Goal: Register for event/course

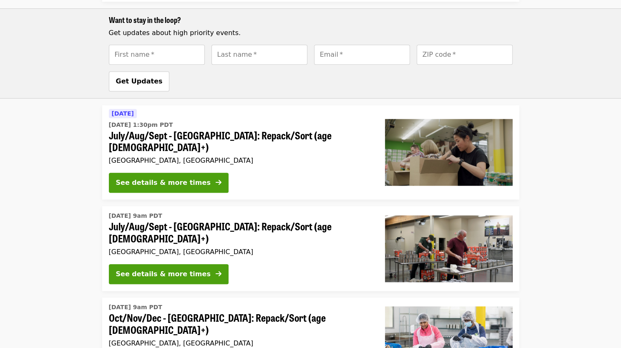
scroll to position [413, 0]
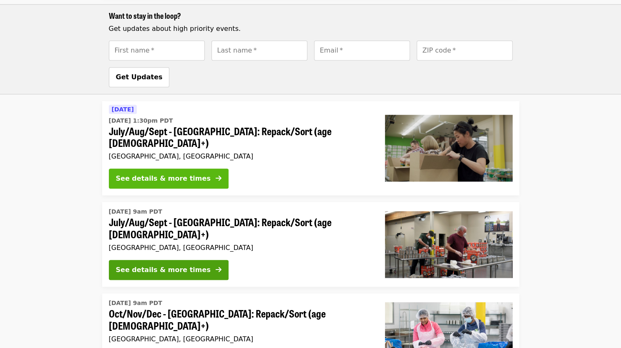
click at [181, 173] on div "See details & more times" at bounding box center [163, 178] width 95 height 10
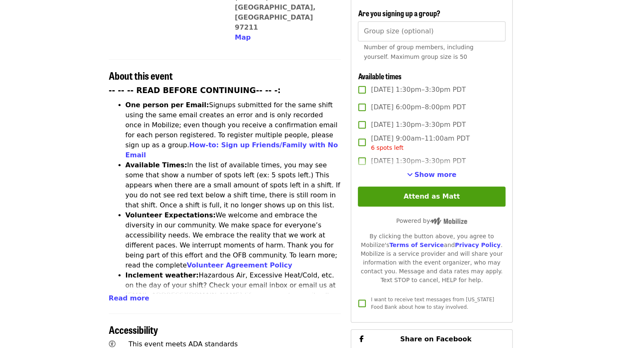
scroll to position [262, 0]
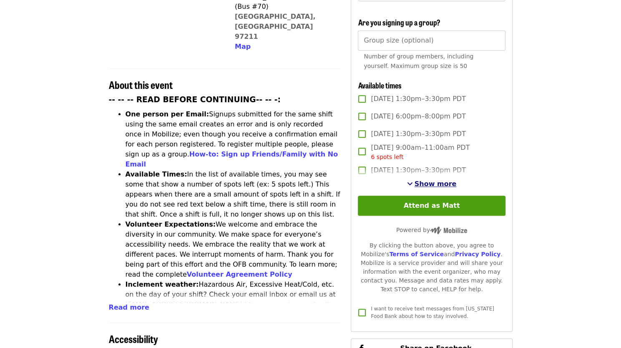
click at [434, 184] on span "Show more" at bounding box center [436, 184] width 42 height 8
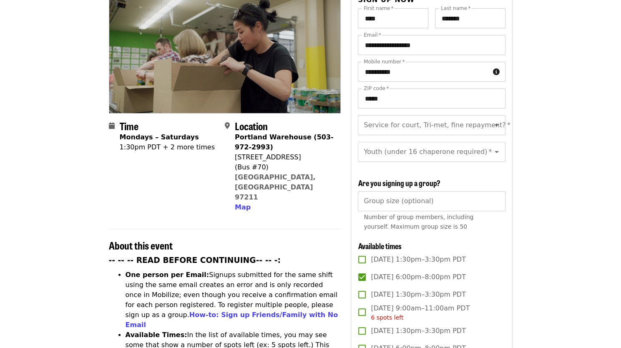
scroll to position [103, 0]
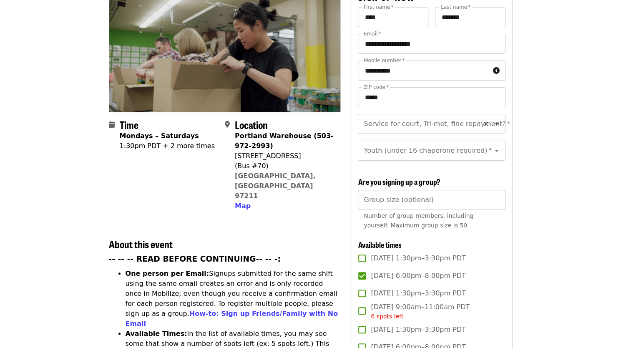
click at [492, 119] on icon "Open" at bounding box center [497, 124] width 10 height 10
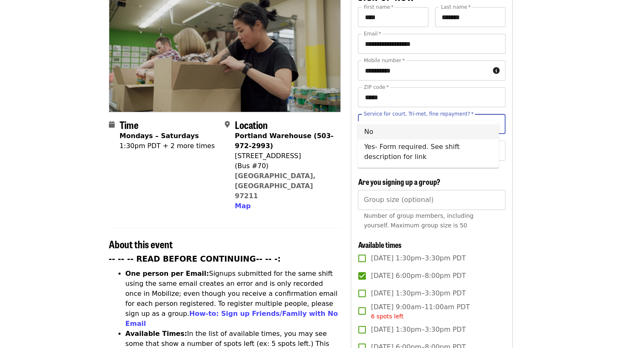
click at [376, 133] on li "No" at bounding box center [427, 131] width 141 height 15
type input "**"
click at [400, 145] on div "Youth (under 16 chaperone required)   * Youth (under 16 chaperone required) *" at bounding box center [431, 151] width 147 height 20
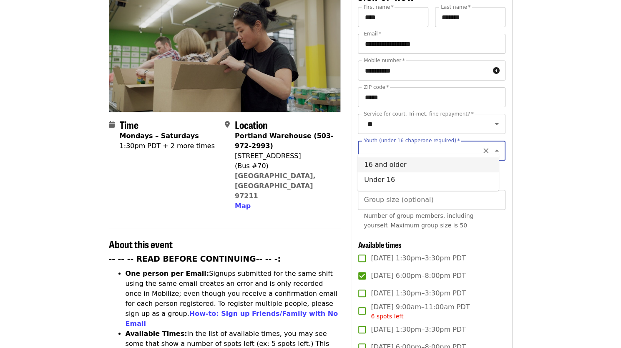
click at [378, 163] on li "16 and older" at bounding box center [427, 164] width 141 height 15
type input "**********"
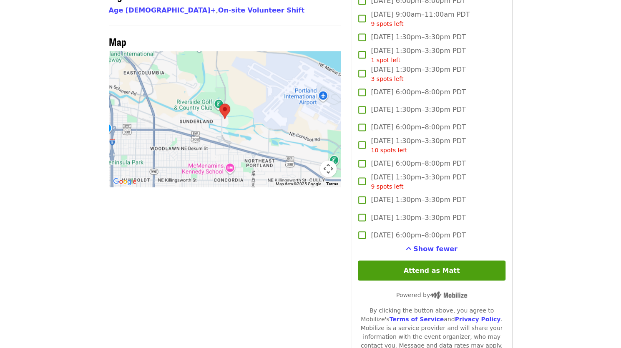
scroll to position [737, 0]
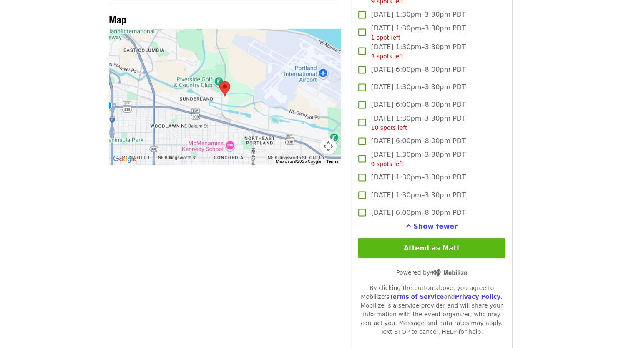
click at [432, 247] on button "Attend as Matt" at bounding box center [431, 248] width 147 height 20
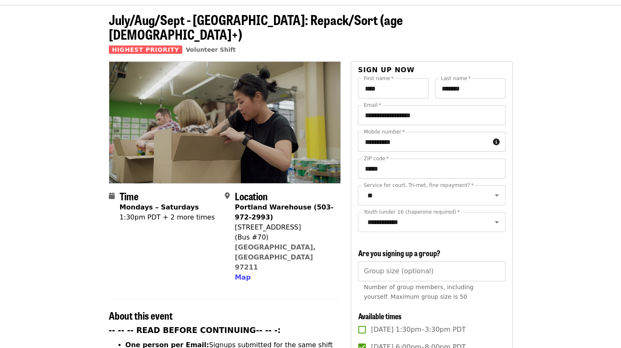
scroll to position [0, 0]
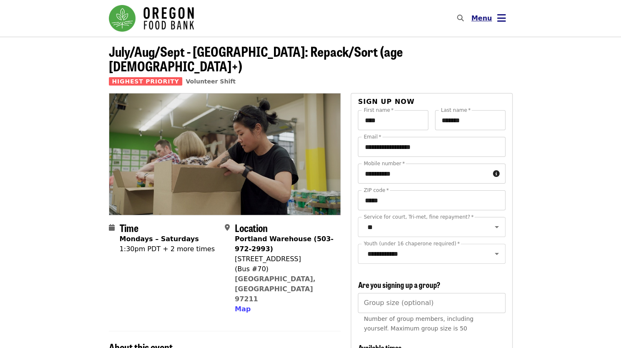
click at [502, 21] on icon "bars icon" at bounding box center [501, 18] width 9 height 12
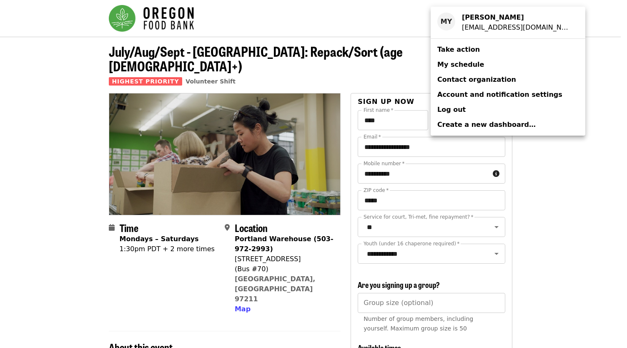
click at [457, 63] on span "My schedule" at bounding box center [460, 64] width 47 height 8
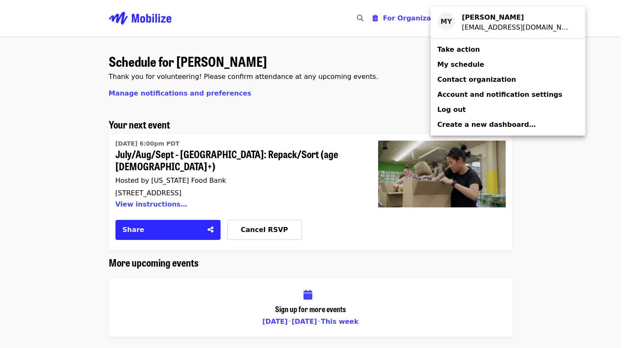
click at [601, 71] on div "Account menu" at bounding box center [313, 174] width 627 height 348
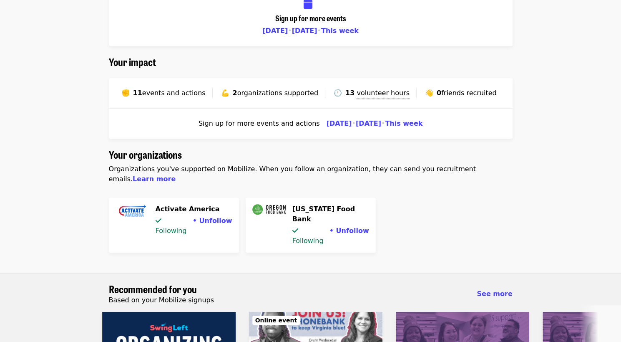
scroll to position [288, 0]
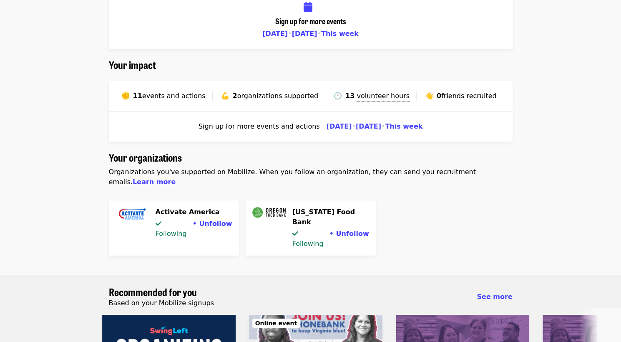
click at [179, 92] on span "events and actions" at bounding box center [173, 96] width 63 height 8
